Goal: Task Accomplishment & Management: Complete application form

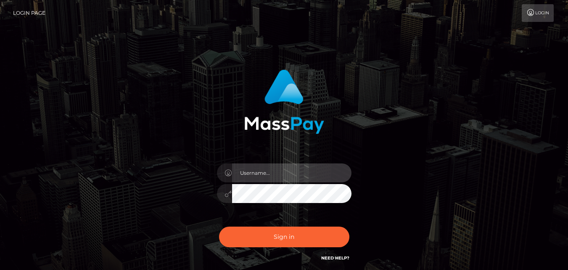
click at [248, 171] on input "text" at bounding box center [291, 172] width 119 height 19
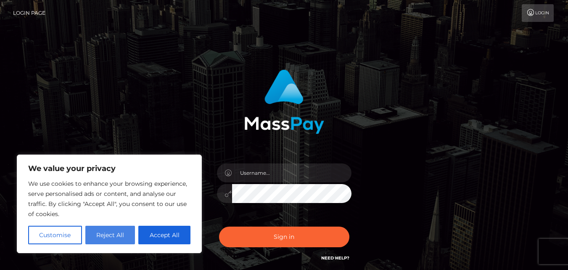
click at [109, 229] on button "Reject All" at bounding box center [110, 234] width 50 height 19
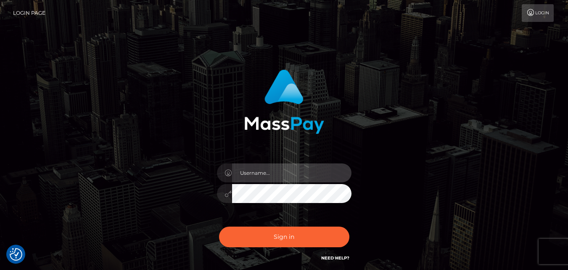
click at [248, 172] on input "text" at bounding box center [291, 172] width 119 height 19
type input "[PERSON_NAME][EMAIL_ADDRESS][DOMAIN_NAME]"
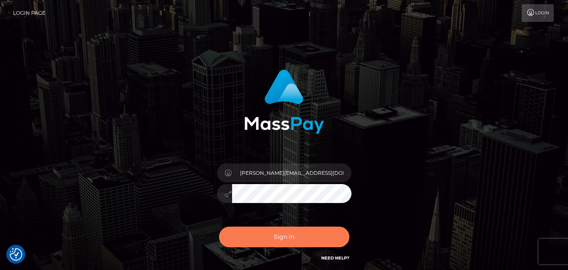
click at [304, 240] on button "Sign in" at bounding box center [284, 236] width 130 height 21
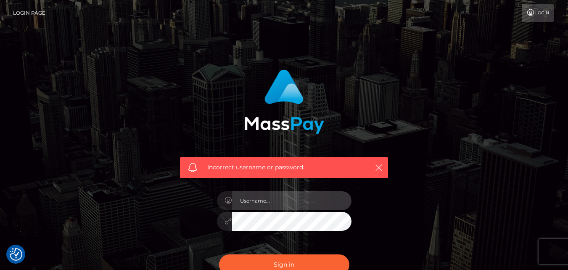
click at [255, 202] on input "text" at bounding box center [291, 200] width 119 height 19
click at [266, 200] on input "text" at bounding box center [291, 200] width 119 height 19
type input "[PERSON_NAME][EMAIL_ADDRESS][DOMAIN_NAME]"
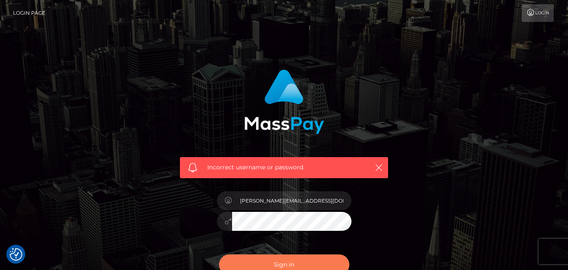
click at [308, 260] on button "Sign in" at bounding box center [284, 264] width 130 height 21
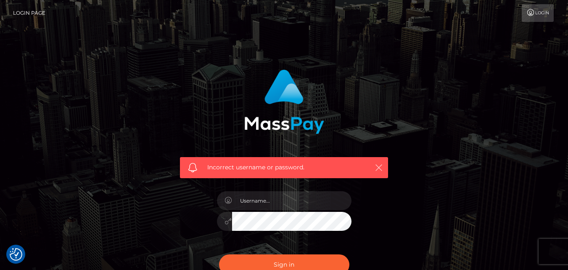
click at [381, 164] on icon "button" at bounding box center [379, 167] width 8 height 8
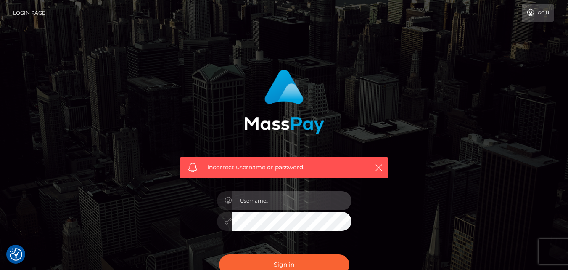
click at [274, 202] on input "text" at bounding box center [291, 200] width 119 height 19
type input "[PERSON_NAME][EMAIL_ADDRESS][DOMAIN_NAME]"
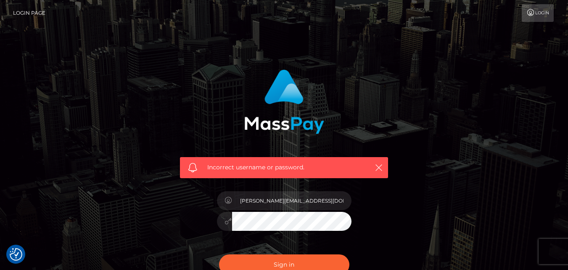
click at [225, 220] on icon at bounding box center [228, 220] width 7 height 7
click at [376, 164] on icon "button" at bounding box center [379, 167] width 8 height 8
click at [382, 167] on icon "button" at bounding box center [379, 167] width 8 height 8
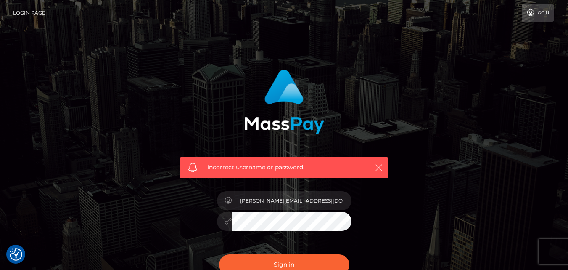
click at [382, 167] on icon "button" at bounding box center [379, 167] width 8 height 8
click at [309, 259] on button "Sign in" at bounding box center [284, 264] width 130 height 21
click at [546, 12] on link "Login" at bounding box center [538, 13] width 32 height 18
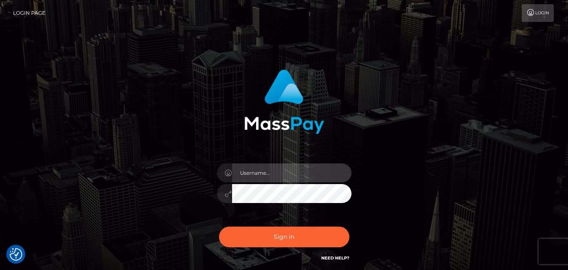
click at [307, 174] on input "text" at bounding box center [291, 172] width 119 height 19
click at [339, 257] on link "Need Help?" at bounding box center [335, 257] width 28 height 5
click at [241, 172] on input "text" at bounding box center [291, 172] width 119 height 19
type input "[PERSON_NAME][EMAIL_ADDRESS][DOMAIN_NAME]"
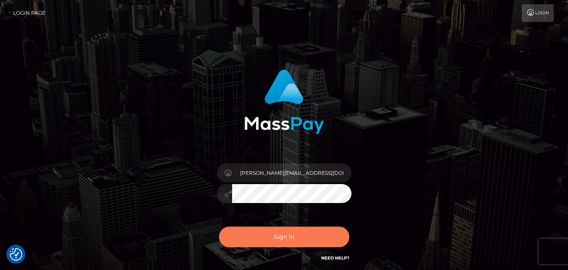
click at [308, 239] on button "Sign in" at bounding box center [284, 236] width 130 height 21
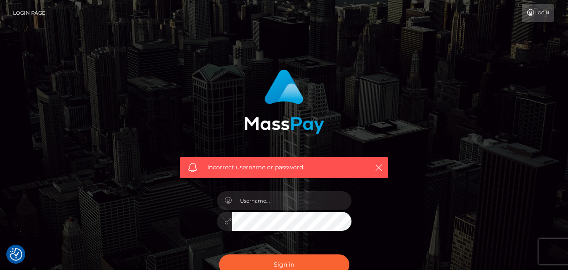
click at [479, 216] on div "Incorrect username or password." at bounding box center [285, 184] width 480 height 242
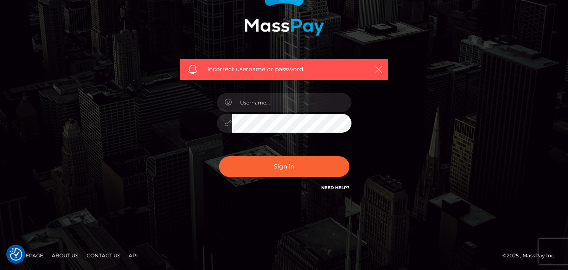
scroll to position [98, 0]
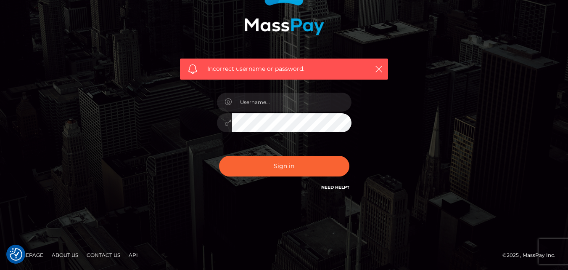
click at [333, 187] on link "Need Help?" at bounding box center [335, 186] width 28 height 5
click at [379, 69] on icon "button" at bounding box center [379, 69] width 8 height 8
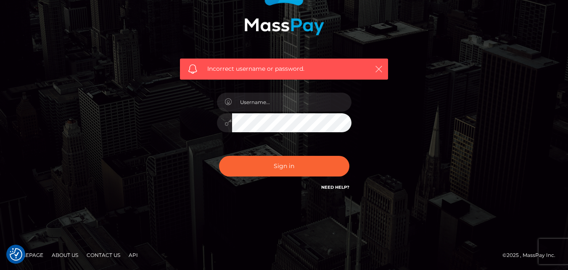
click at [379, 69] on icon "button" at bounding box center [379, 69] width 8 height 8
click at [380, 68] on icon "button" at bounding box center [379, 69] width 8 height 8
click at [101, 252] on link "Contact Us" at bounding box center [103, 254] width 40 height 13
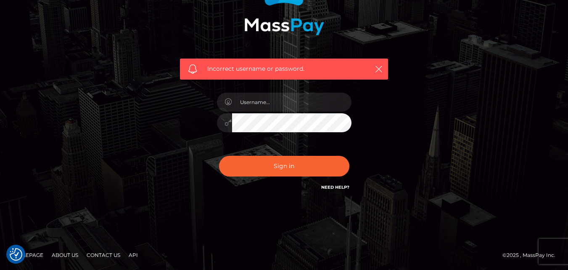
click at [102, 255] on link "Contact Us" at bounding box center [103, 254] width 40 height 13
click at [107, 254] on link "Contact Us" at bounding box center [103, 254] width 40 height 13
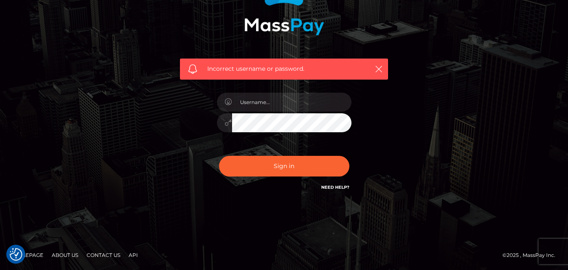
click at [107, 254] on link "Contact Us" at bounding box center [103, 254] width 40 height 13
click at [64, 255] on link "About Us" at bounding box center [64, 254] width 33 height 13
